Goal: Find contact information: Obtain details needed to contact an individual or organization

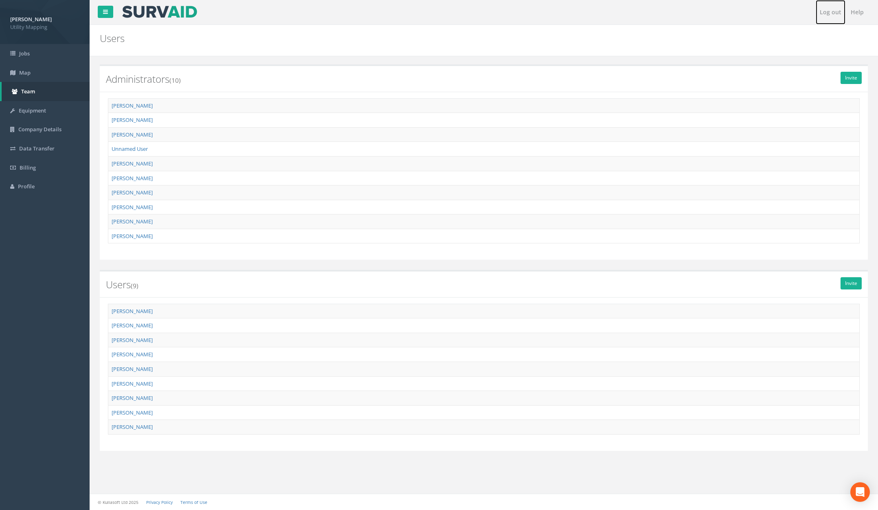
click at [835, 15] on link "Log out" at bounding box center [831, 12] width 30 height 24
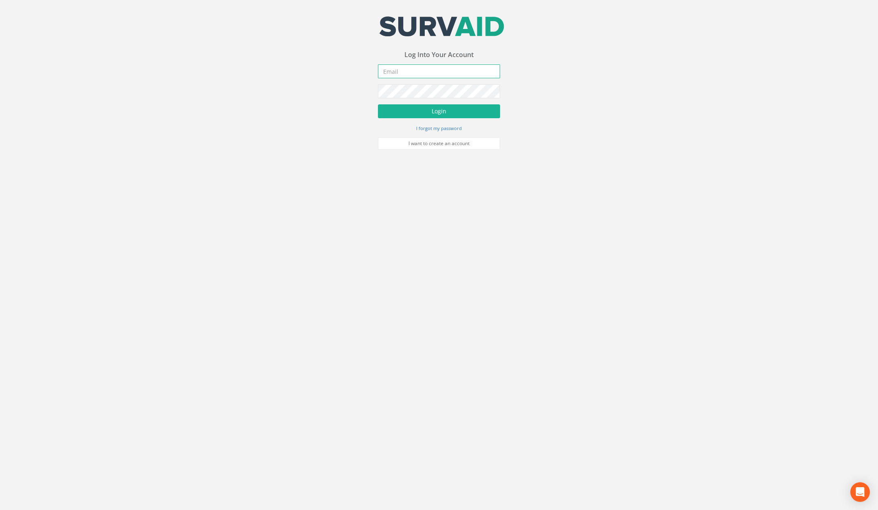
click at [466, 73] on input "email" at bounding box center [439, 71] width 122 height 14
type input "[PERSON_NAME][EMAIL_ADDRESS][PERSON_NAME][DOMAIN_NAME]"
click at [378, 104] on button "Login" at bounding box center [439, 111] width 122 height 14
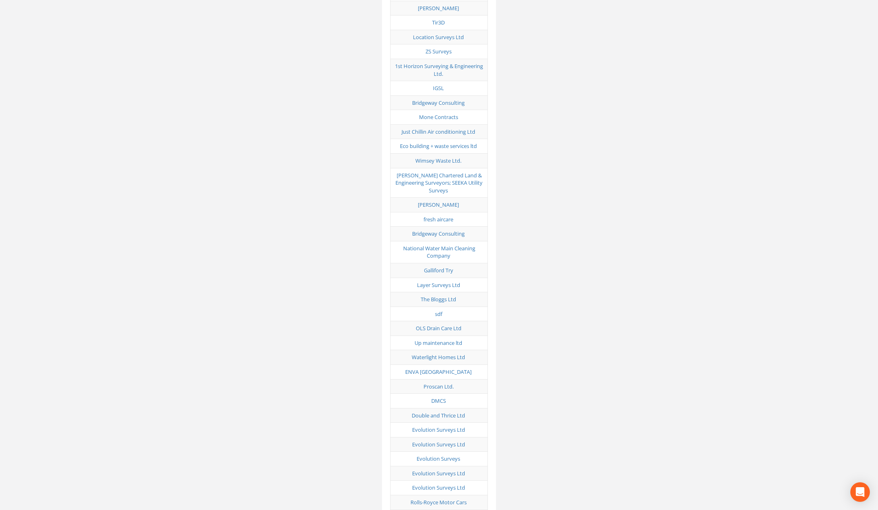
scroll to position [4044, 0]
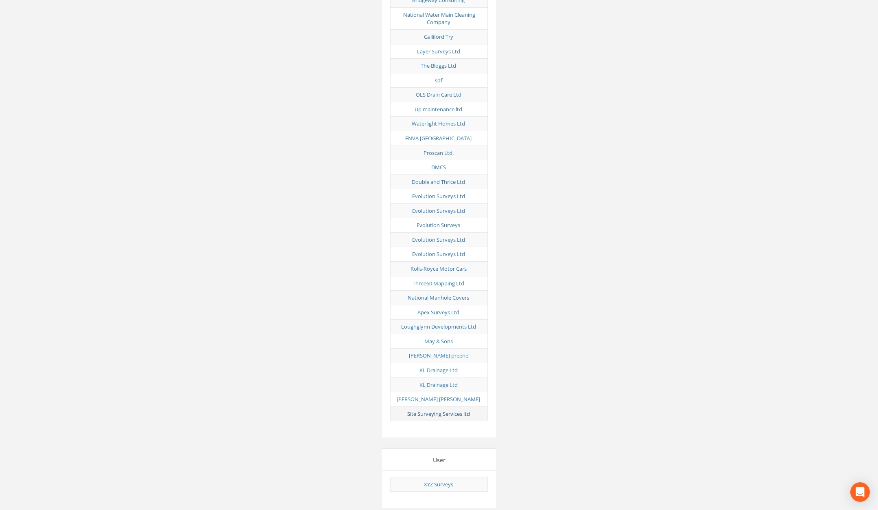
click at [455, 410] on link "Site Surveying Services ltd" at bounding box center [438, 413] width 63 height 7
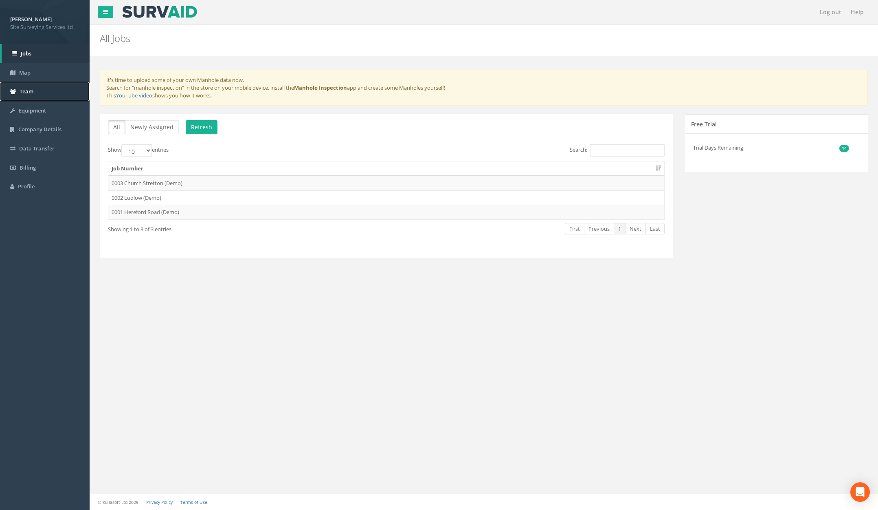
click at [61, 94] on link "Team" at bounding box center [45, 91] width 90 height 19
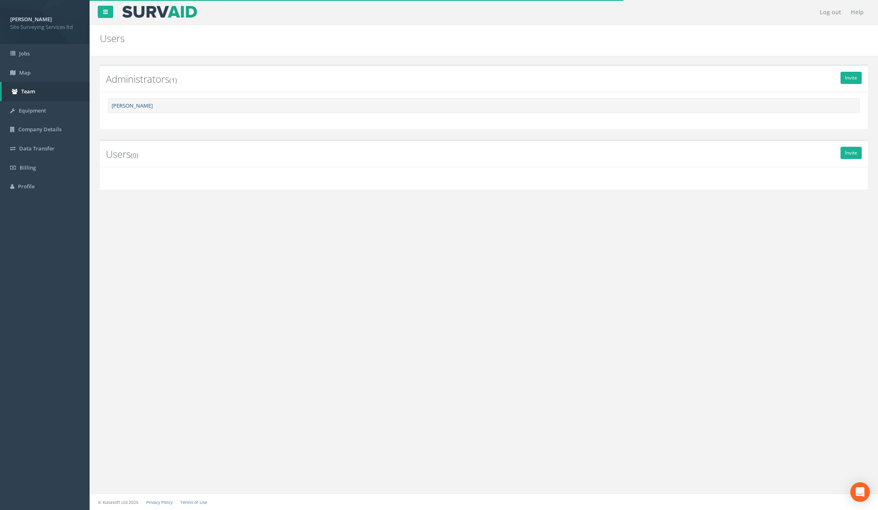
click at [125, 106] on link "[PERSON_NAME]" at bounding box center [132, 105] width 41 height 7
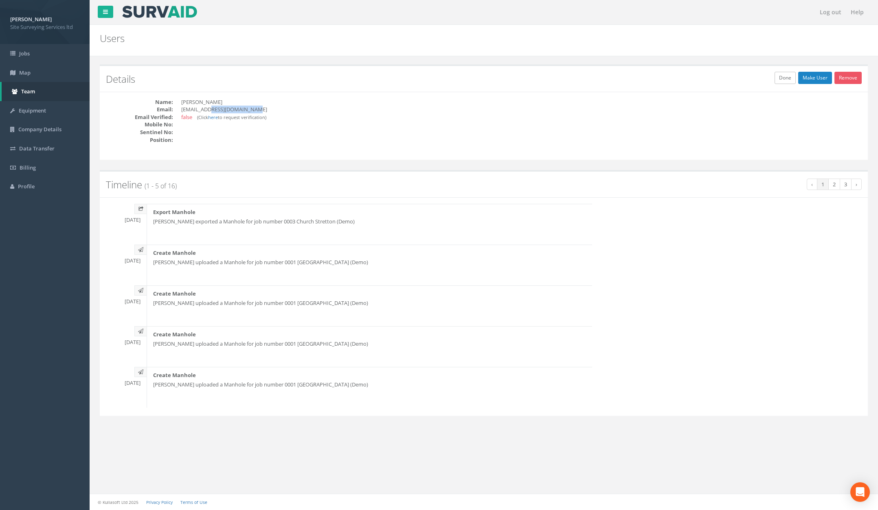
drag, startPoint x: 211, startPoint y: 109, endPoint x: 303, endPoint y: 112, distance: 92.5
click at [252, 108] on dd "[EMAIL_ADDRESS][DOMAIN_NAME]" at bounding box center [329, 110] width 297 height 8
copy dd "[DOMAIN_NAME]"
click at [252, 111] on dd "[EMAIL_ADDRESS][DOMAIN_NAME]" at bounding box center [329, 110] width 297 height 8
click at [191, 101] on dd "[PERSON_NAME]" at bounding box center [329, 102] width 297 height 8
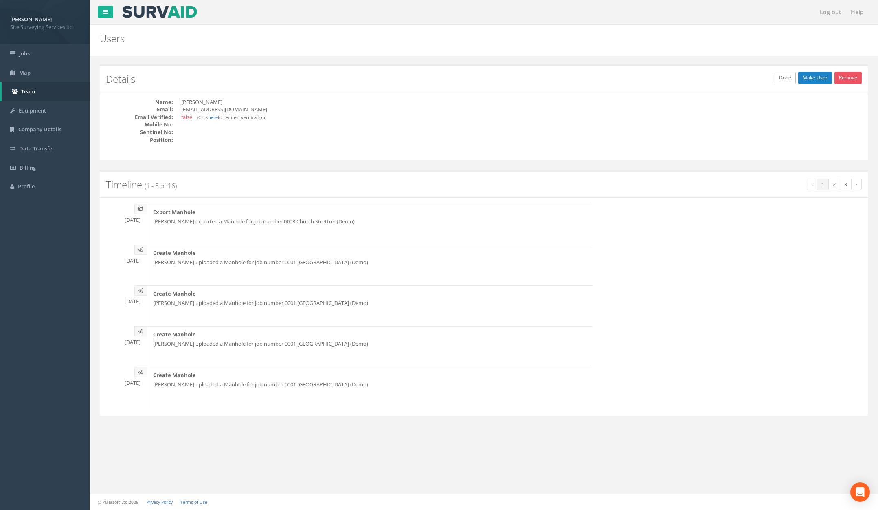
click at [189, 101] on dd "[PERSON_NAME]" at bounding box center [329, 102] width 297 height 8
copy dd "[PERSON_NAME]"
drag, startPoint x: 181, startPoint y: 110, endPoint x: 260, endPoint y: 109, distance: 79.5
click at [260, 109] on dd "[EMAIL_ADDRESS][DOMAIN_NAME]" at bounding box center [329, 110] width 297 height 8
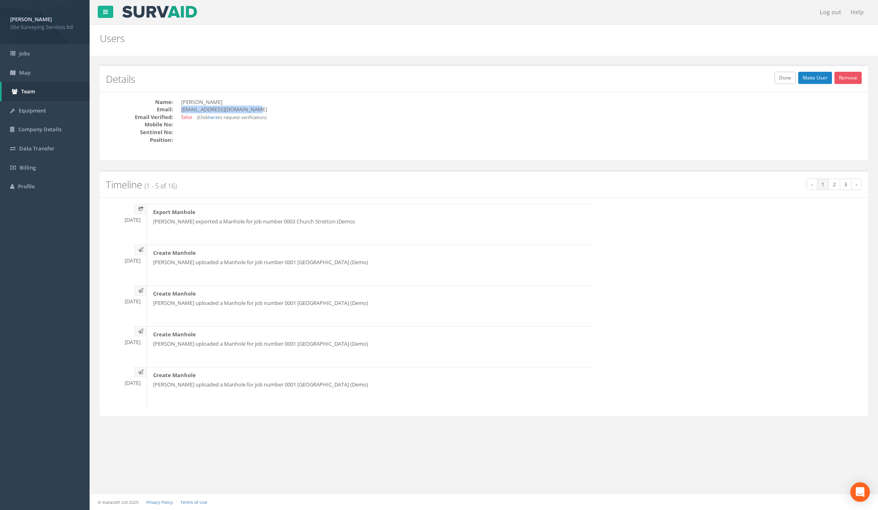
copy dd "[EMAIL_ADDRESS][DOMAIN_NAME]"
